Goal: Task Accomplishment & Management: Complete application form

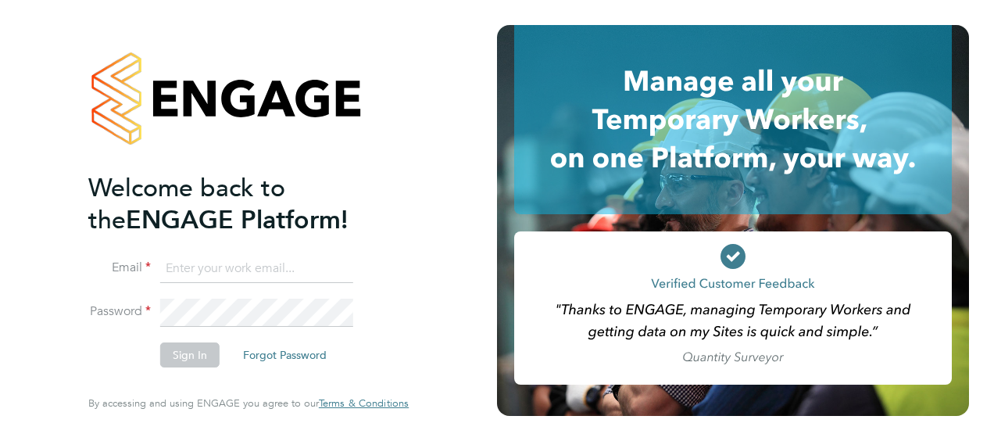
type input "[PERSON_NAME][EMAIL_ADDRESS][DOMAIN_NAME]"
click at [196, 349] on button "Sign In" at bounding box center [189, 354] width 59 height 25
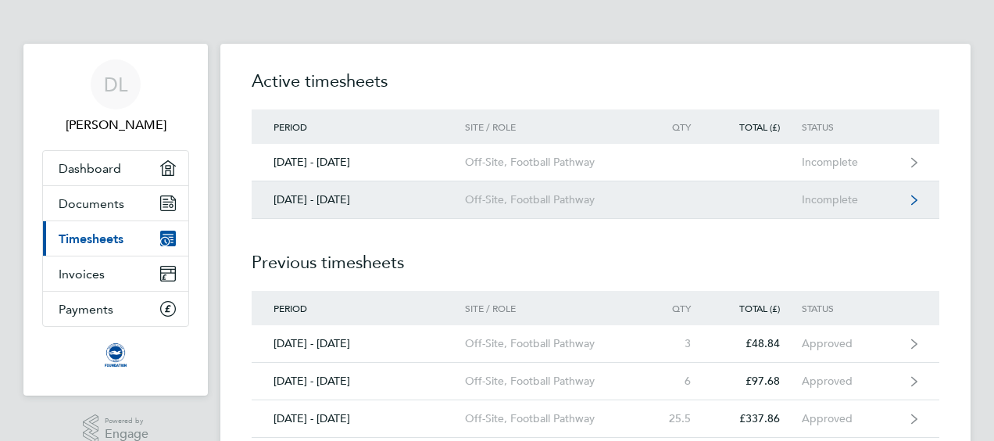
click at [474, 201] on div "Off-Site, Football Pathway" at bounding box center [554, 199] width 179 height 13
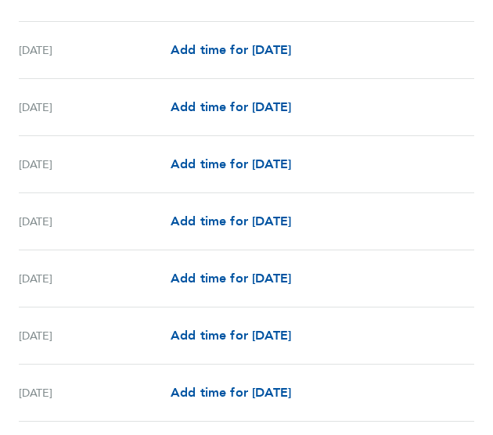
scroll to position [782, 0]
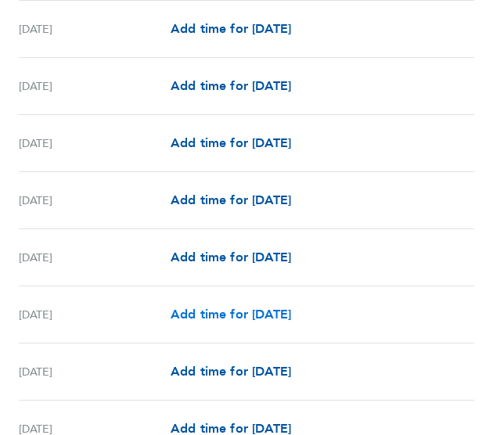
click at [224, 314] on span "Add time for [DATE]" at bounding box center [230, 313] width 120 height 15
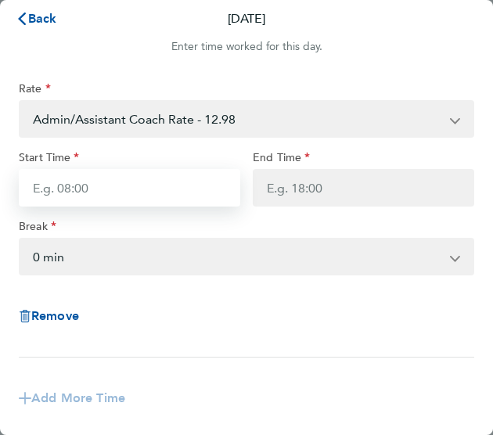
click at [105, 195] on input "Start Time" at bounding box center [129, 188] width 221 height 38
type input "17:00"
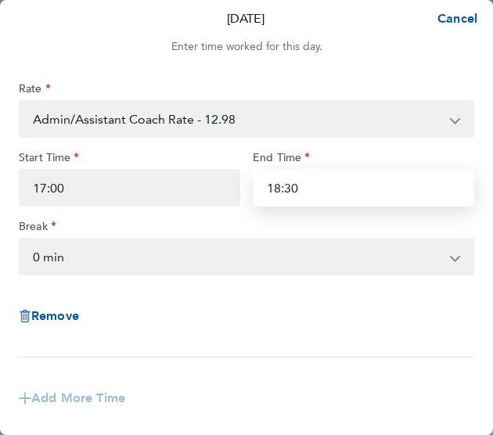
type input "18:30"
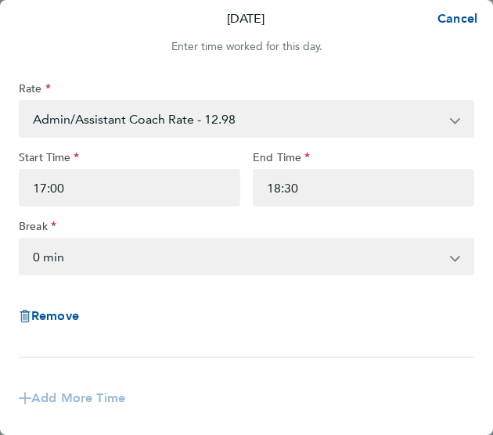
click at [123, 123] on select "Admin/Assistant Coach Rate - 12.98 Lead Coach Rate - 16.28" at bounding box center [236, 119] width 433 height 34
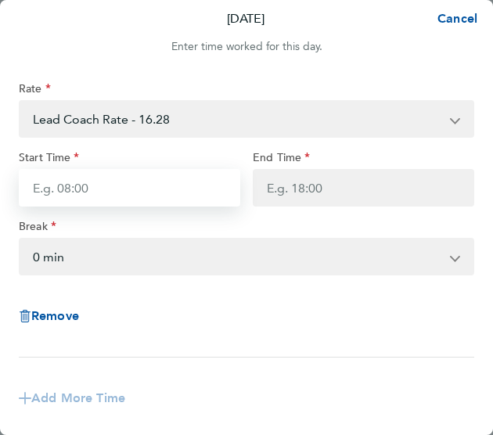
click at [145, 193] on input "Start Time" at bounding box center [129, 188] width 221 height 38
type input "17:00"
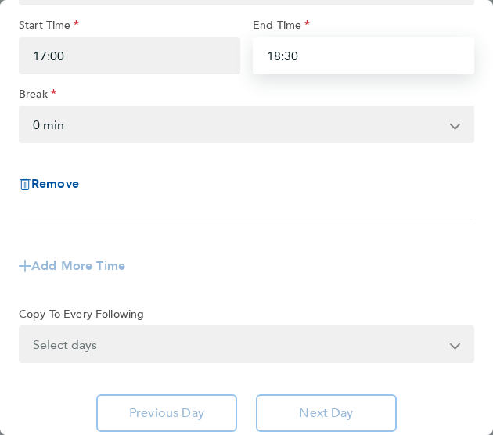
scroll to position [156, 0]
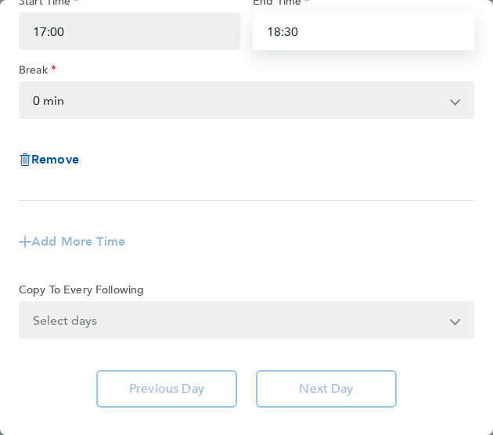
type input "18:30"
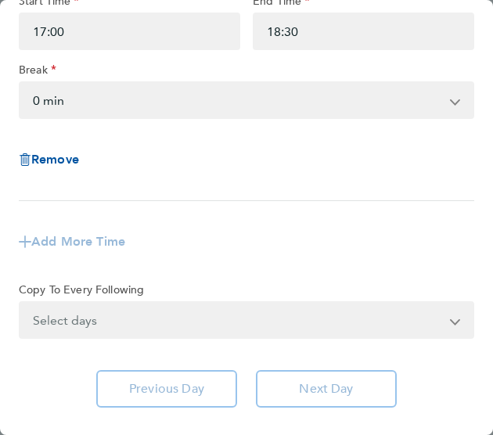
click at [175, 324] on div "Select days Day Weekday (Mon-Fri) Weekend (Sat-Sun) Monday Tuesday Wednesday Th…" at bounding box center [246, 320] width 455 height 38
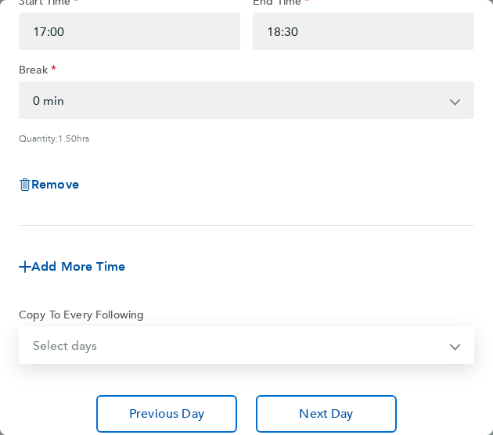
click at [184, 72] on div "Break" at bounding box center [246, 72] width 455 height 19
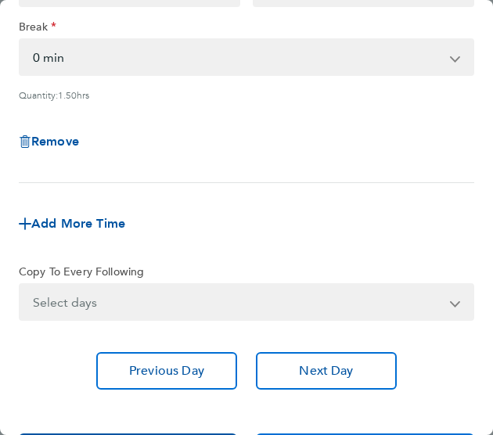
scroll to position [258, 0]
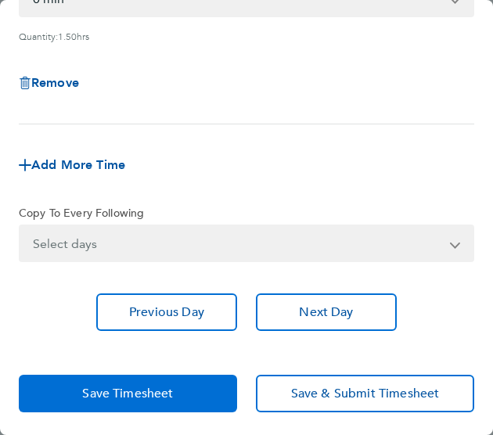
click at [164, 385] on span "Save Timesheet" at bounding box center [127, 393] width 91 height 16
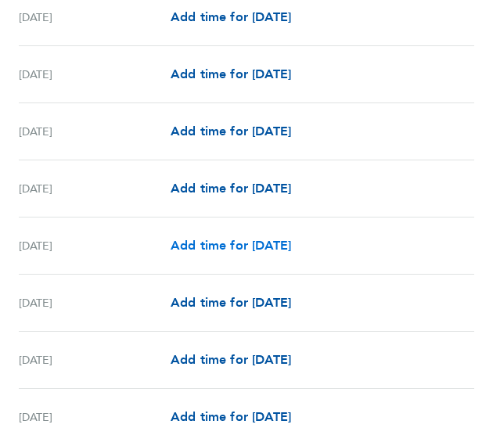
scroll to position [1485, 0]
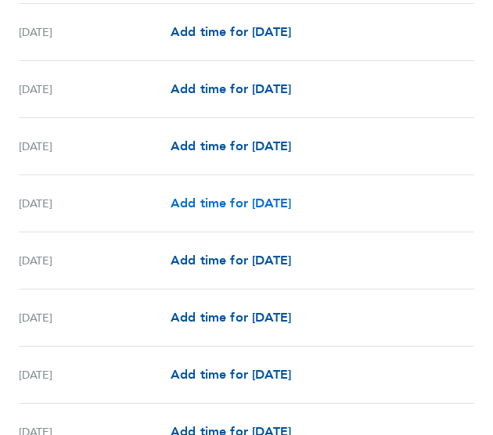
click at [233, 202] on span "Add time for Tue 16 Sep" at bounding box center [230, 202] width 120 height 15
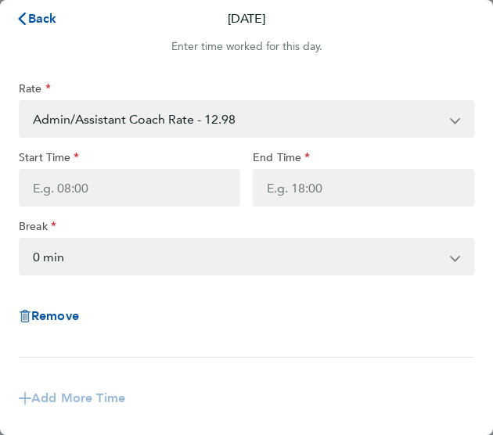
click at [183, 117] on select "Admin/Assistant Coach Rate - 12.98 Lead Coach Rate - 16.28" at bounding box center [236, 119] width 433 height 34
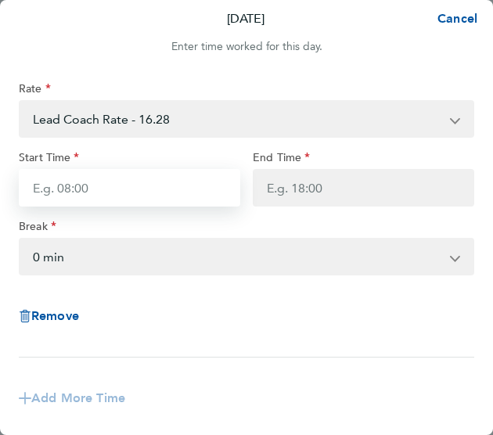
click at [152, 196] on input "Start Time" at bounding box center [129, 188] width 221 height 38
type input "17:00"
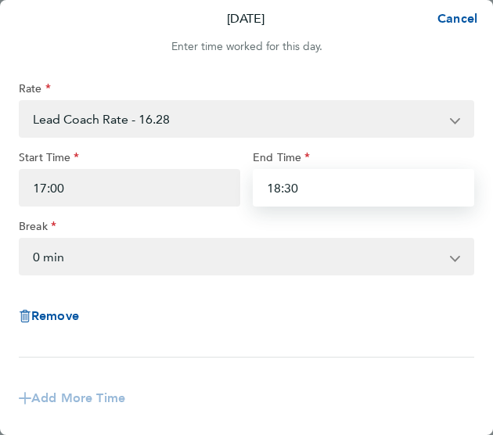
type input "18:30"
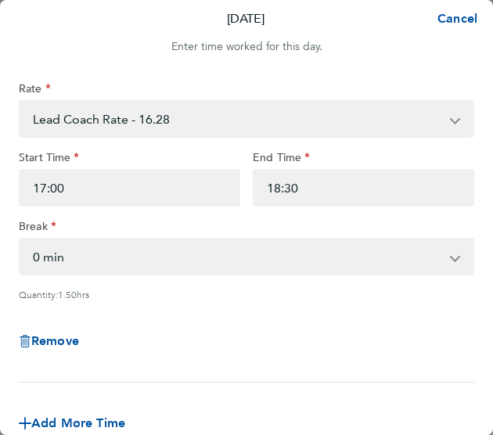
click at [238, 278] on div "Rate Lead Coach Rate - 16.28 Admin/Assistant Coach Rate - 12.98 Start Time 17:0…" at bounding box center [246, 231] width 455 height 301
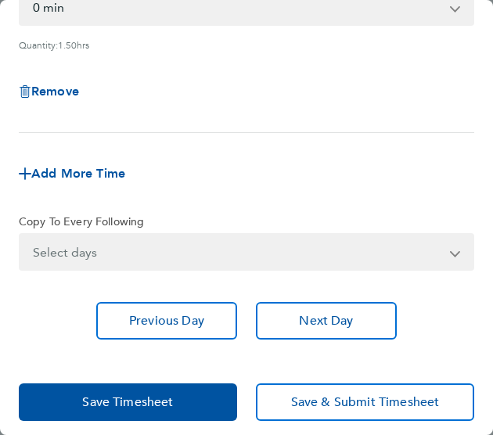
scroll to position [258, 0]
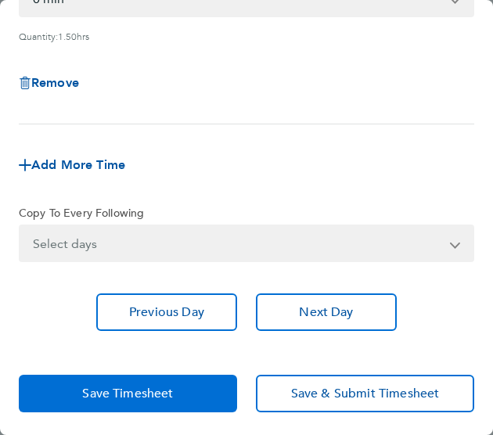
click at [161, 389] on span "Save Timesheet" at bounding box center [127, 393] width 91 height 16
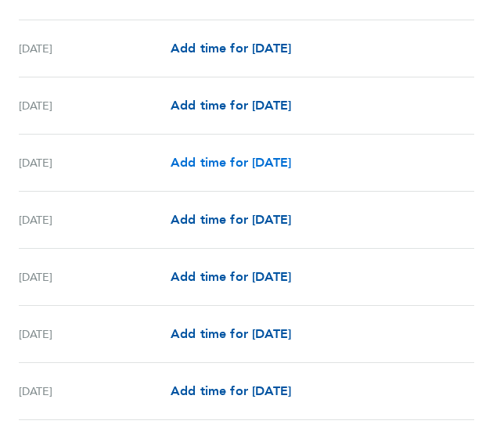
scroll to position [1798, 0]
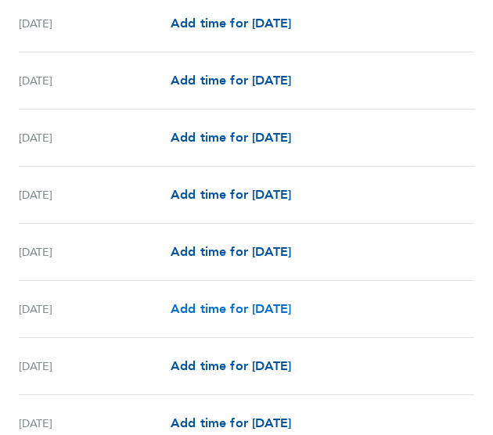
click at [209, 303] on span "Add time for Tue 23 Sep" at bounding box center [230, 308] width 120 height 15
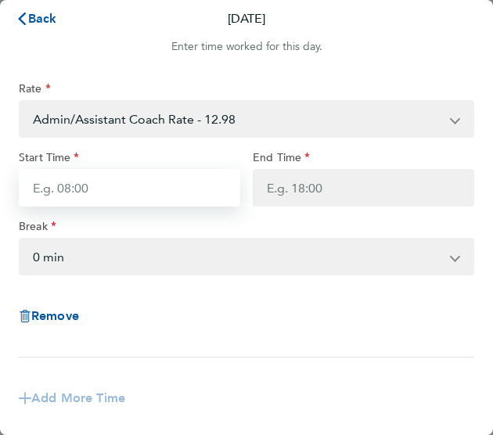
click at [150, 195] on input "Start Time" at bounding box center [129, 188] width 221 height 38
type input "17:00"
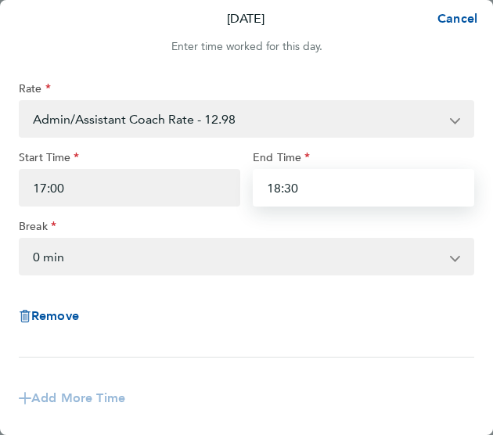
type input "18:30"
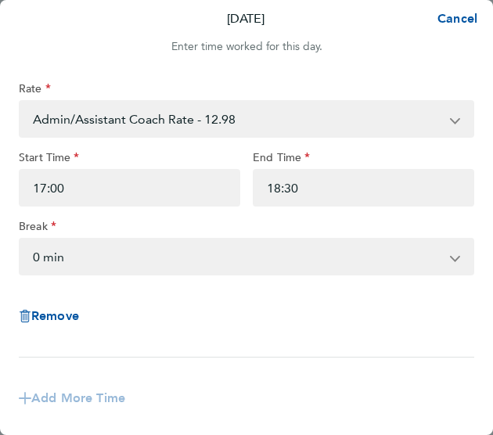
click at [242, 317] on div "Remove" at bounding box center [247, 316] width 468 height 56
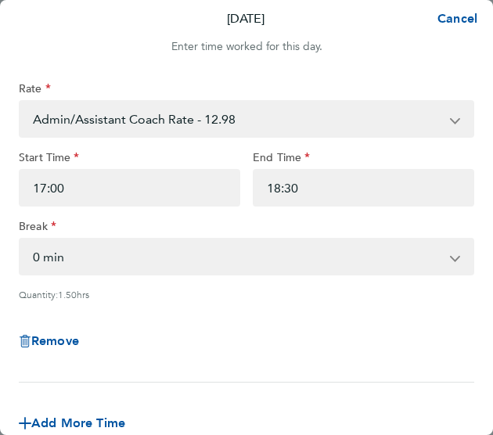
click at [296, 115] on select "Admin/Assistant Coach Rate - 12.98 Lead Coach Rate - 16.28" at bounding box center [236, 119] width 433 height 34
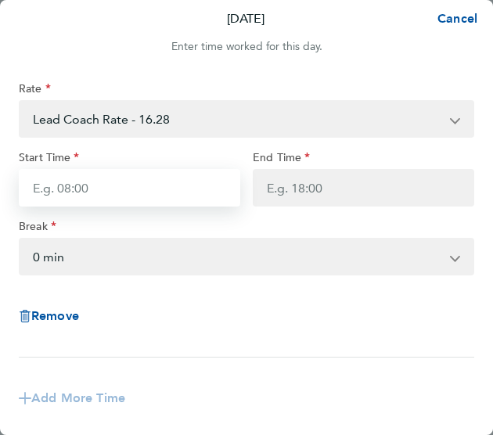
click at [202, 182] on input "Start Time" at bounding box center [129, 188] width 221 height 38
type input "17:00"
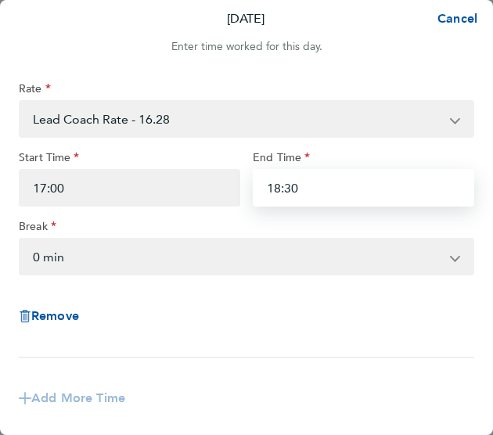
type input "18:30"
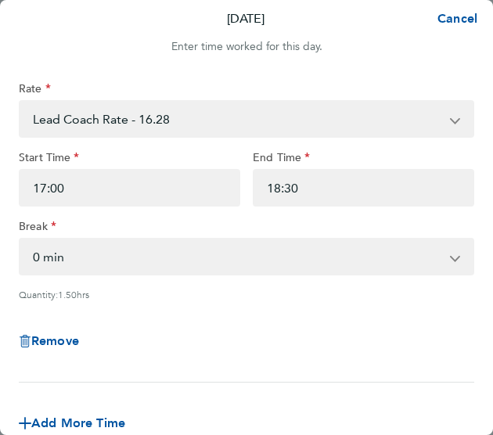
click at [277, 295] on div "Rate Lead Coach Rate - 16.28 Admin/Assistant Coach Rate - 12.98 Start Time 17:0…" at bounding box center [246, 231] width 455 height 301
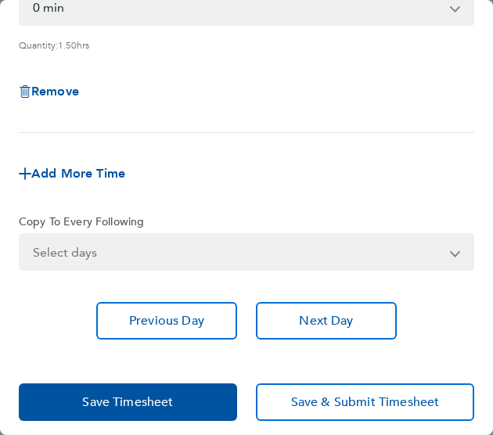
scroll to position [258, 0]
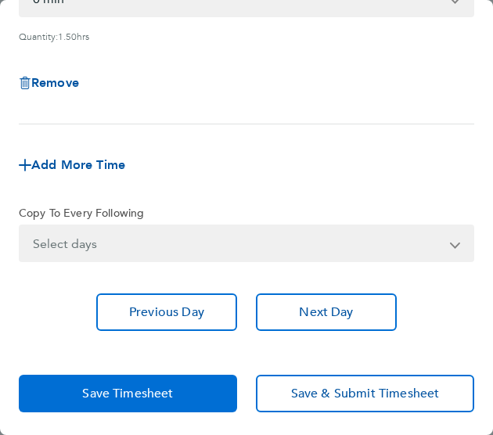
click at [159, 387] on span "Save Timesheet" at bounding box center [127, 393] width 91 height 16
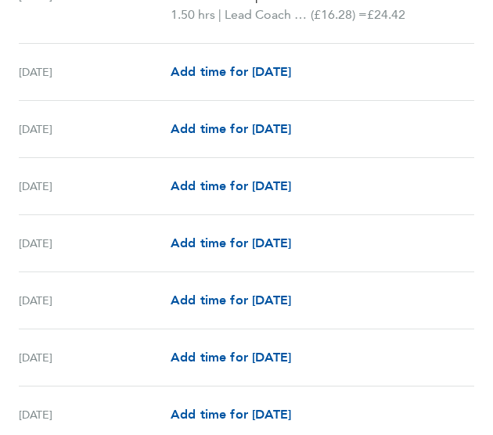
scroll to position [2222, 0]
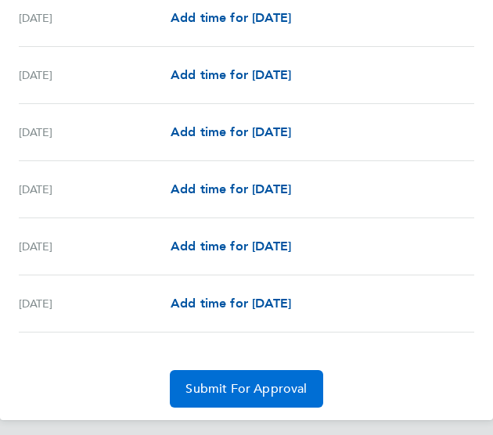
click at [285, 382] on span "Submit For Approval" at bounding box center [245, 389] width 121 height 16
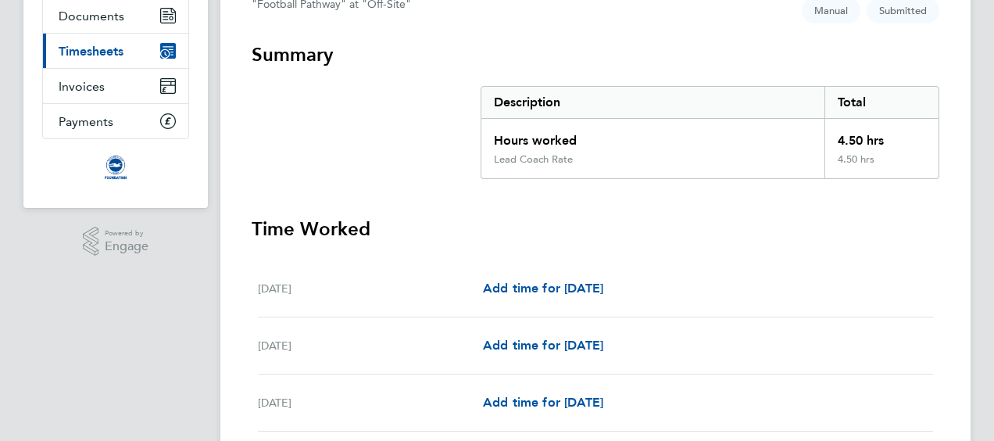
scroll to position [0, 0]
